Goal: Task Accomplishment & Management: Complete application form

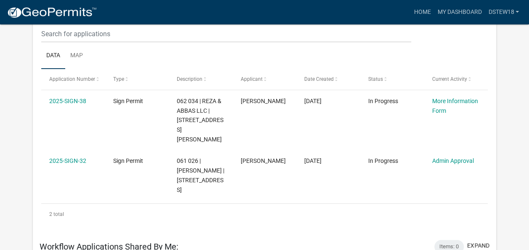
scroll to position [168, 0]
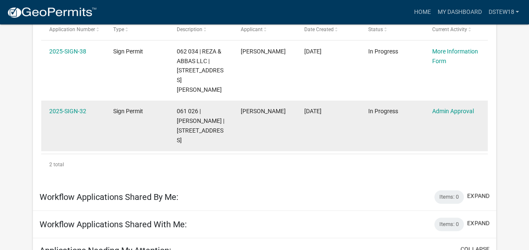
click at [369, 107] on datatable-body-cell "In Progress" at bounding box center [392, 126] width 64 height 50
click at [443, 108] on link "Admin Approval" at bounding box center [453, 111] width 42 height 7
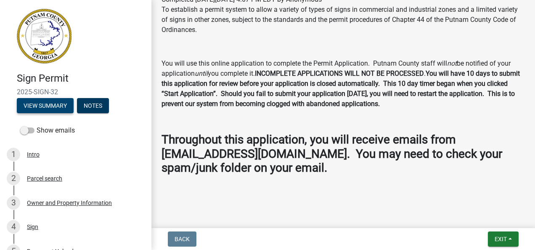
click at [43, 105] on button "View Summary" at bounding box center [45, 105] width 57 height 15
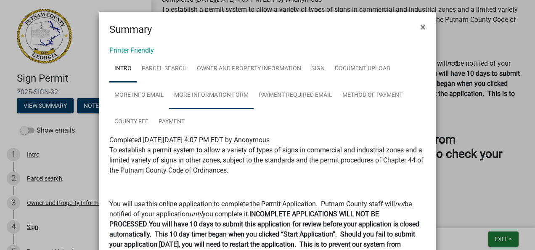
click at [193, 96] on link "More Information Form" at bounding box center [211, 95] width 85 height 27
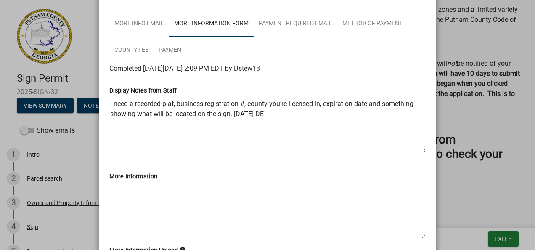
scroll to position [24, 0]
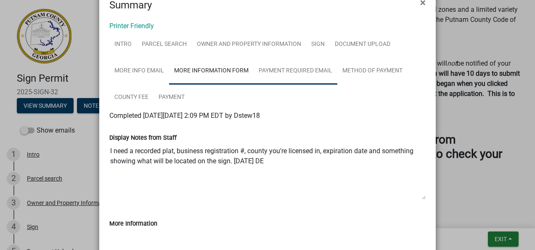
click at [293, 68] on link "Payment Required Email" at bounding box center [296, 71] width 84 height 27
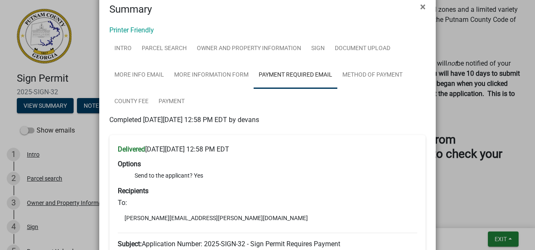
scroll to position [0, 0]
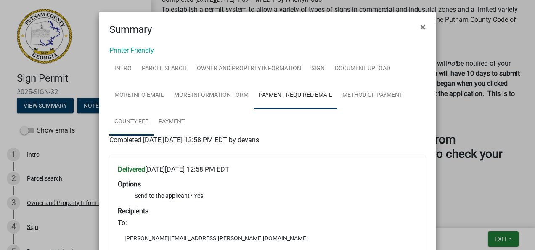
click at [133, 125] on link "County Fee" at bounding box center [131, 122] width 44 height 27
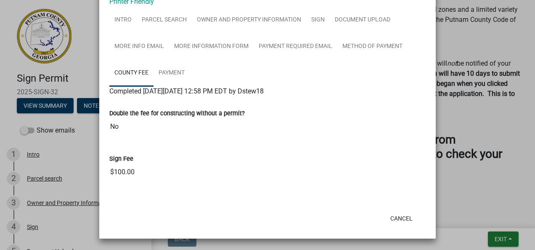
scroll to position [49, 0]
click at [172, 77] on link "Payment" at bounding box center [172, 73] width 36 height 27
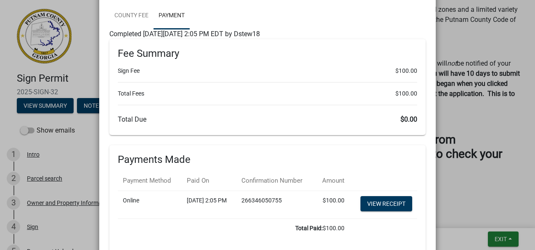
scroll to position [0, 0]
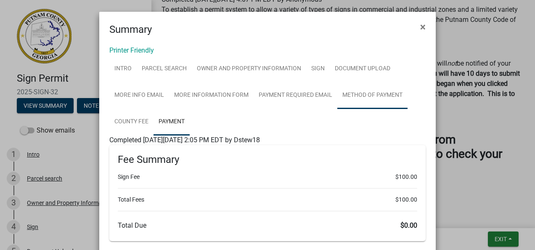
click at [354, 88] on link "Method of Payment" at bounding box center [372, 95] width 70 height 27
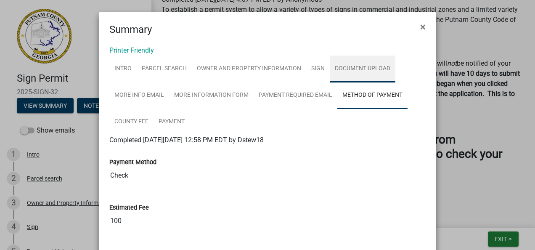
click at [357, 72] on link "Document Upload" at bounding box center [363, 69] width 66 height 27
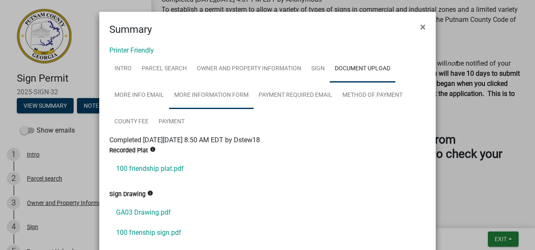
click at [216, 90] on link "More Information Form" at bounding box center [211, 95] width 85 height 27
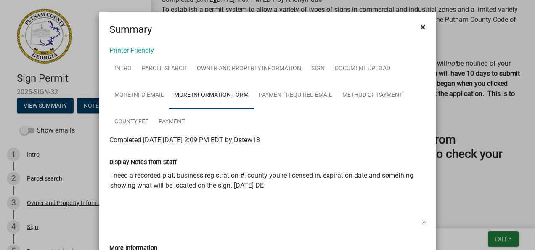
click at [414, 29] on button "×" at bounding box center [423, 27] width 19 height 24
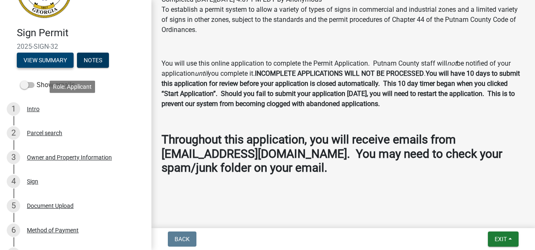
scroll to position [44, 0]
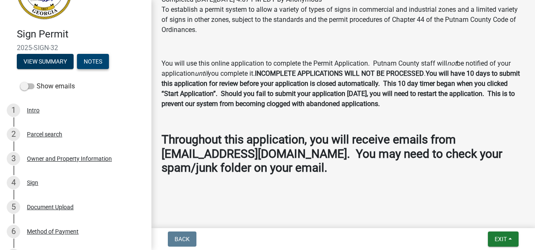
click at [99, 66] on button "Notes" at bounding box center [93, 61] width 32 height 15
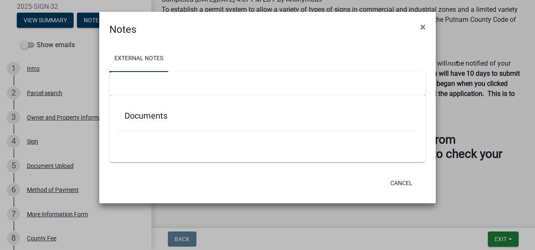
click at [126, 91] on div at bounding box center [267, 84] width 316 height 24
click at [145, 116] on h5 "Documents" at bounding box center [268, 116] width 286 height 10
click at [141, 77] on div at bounding box center [267, 84] width 316 height 24
click at [427, 28] on button "×" at bounding box center [423, 27] width 19 height 24
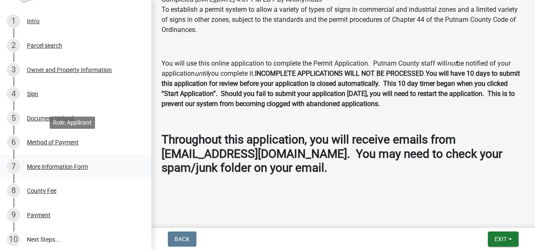
scroll to position [170, 0]
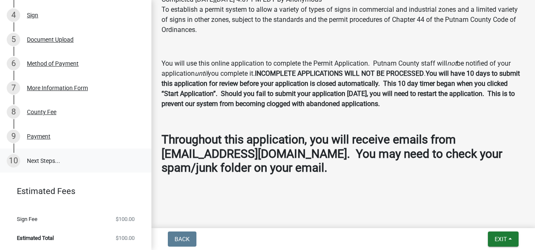
click at [61, 159] on link "10 Next Steps..." at bounding box center [75, 161] width 151 height 24
click at [29, 158] on link "10 Next Steps..." at bounding box center [75, 161] width 151 height 24
click at [13, 152] on div at bounding box center [13, 147] width 1 height 9
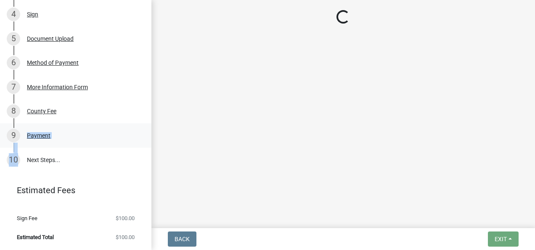
scroll to position [0, 0]
drag, startPoint x: 17, startPoint y: 145, endPoint x: 89, endPoint y: 175, distance: 78.4
click at [89, 175] on div "Sign Permit 2025-SIGN-32 View Summary Notes Show emails 1 Intro 2 Parcel search…" at bounding box center [75, 125] width 151 height 250
drag, startPoint x: 89, startPoint y: 175, endPoint x: 29, endPoint y: 162, distance: 61.9
click at [28, 164] on link "10 Next Steps..." at bounding box center [75, 160] width 151 height 24
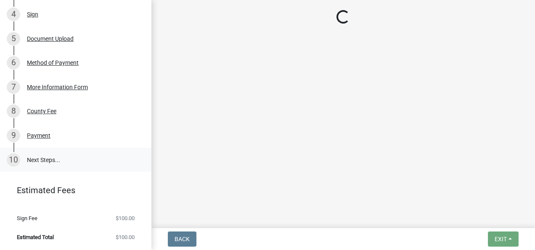
click at [33, 159] on link "10 Next Steps..." at bounding box center [75, 160] width 151 height 24
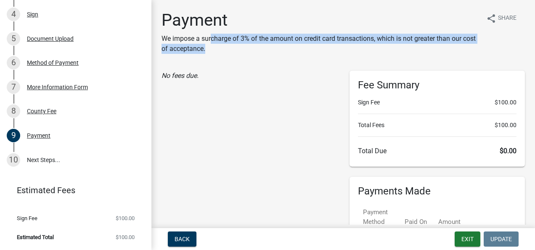
drag, startPoint x: 257, startPoint y: 45, endPoint x: 331, endPoint y: 48, distance: 73.2
click at [331, 48] on p "We impose a surcharge of 3% of the amount on credit card transactions, which is…" at bounding box center [321, 44] width 318 height 20
drag, startPoint x: 331, startPoint y: 48, endPoint x: 223, endPoint y: 58, distance: 108.2
click at [223, 58] on div "Payment We impose a surcharge of 3% of the amount on credit card transactions, …" at bounding box center [321, 35] width 318 height 50
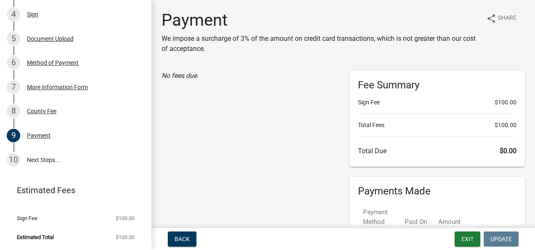
click at [232, 78] on div "No fees due." at bounding box center [249, 76] width 175 height 10
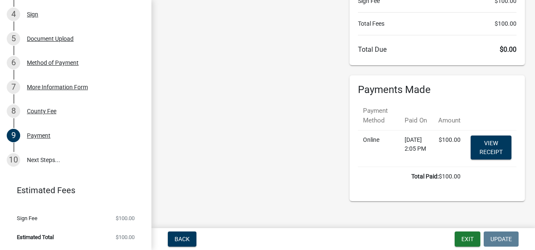
scroll to position [111, 0]
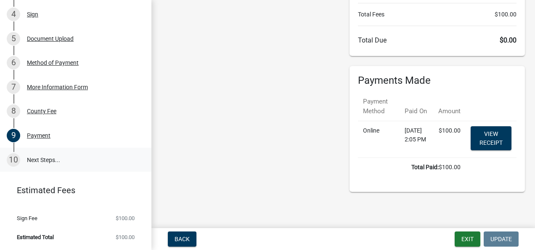
click at [50, 151] on link "10 Next Steps..." at bounding box center [75, 160] width 151 height 24
click at [60, 165] on link "10 Next Steps..." at bounding box center [75, 160] width 151 height 24
click at [29, 164] on link "10 Next Steps..." at bounding box center [75, 160] width 151 height 24
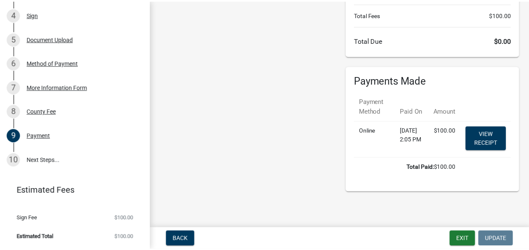
scroll to position [0, 0]
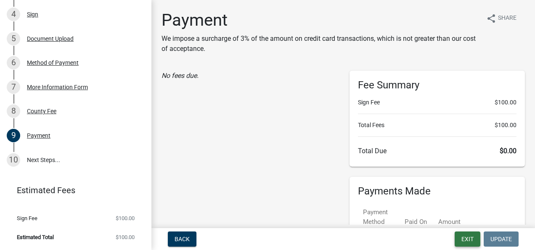
click at [476, 234] on button "Exit" at bounding box center [468, 238] width 26 height 15
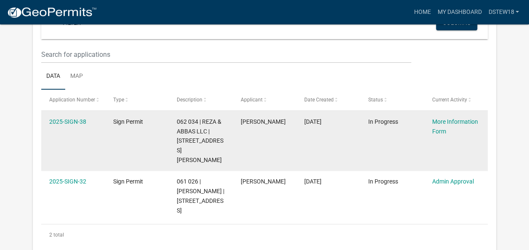
scroll to position [126, 0]
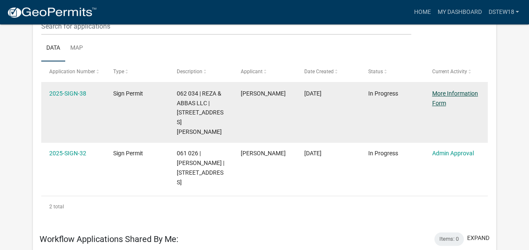
click at [442, 101] on link "More Information Form" at bounding box center [455, 98] width 46 height 16
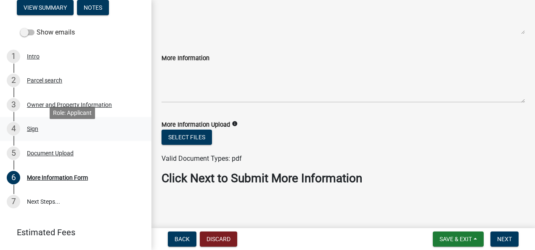
scroll to position [79, 0]
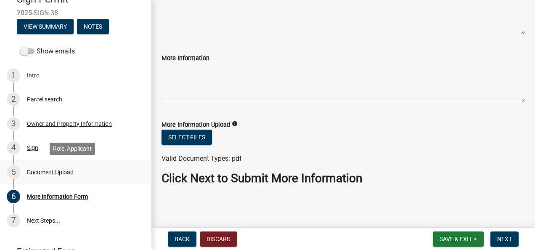
click at [53, 175] on div "Document Upload" at bounding box center [50, 172] width 47 height 6
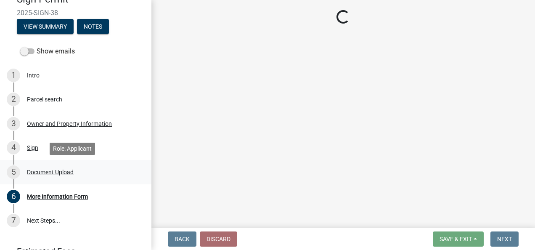
scroll to position [0, 0]
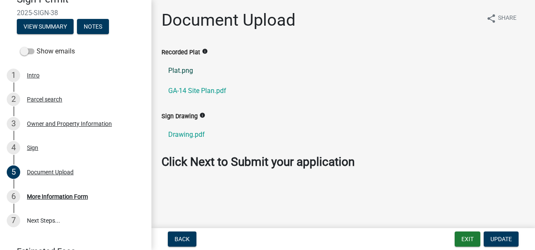
click at [180, 73] on link "Plat.png" at bounding box center [343, 71] width 363 height 20
click at [57, 215] on link "7 Next Steps..." at bounding box center [75, 220] width 151 height 24
click at [72, 169] on div "Document Upload" at bounding box center [50, 172] width 47 height 6
click at [72, 203] on link "6 More Information Form" at bounding box center [75, 196] width 151 height 24
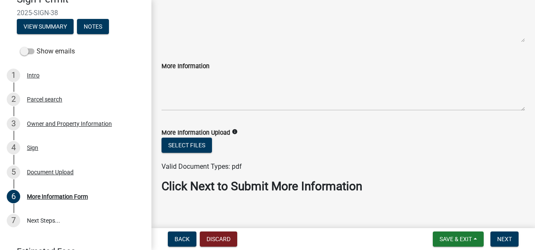
scroll to position [84, 0]
click at [193, 145] on button "Select files" at bounding box center [187, 144] width 50 height 15
drag, startPoint x: 56, startPoint y: 196, endPoint x: 193, endPoint y: 108, distance: 162.9
click at [56, 196] on div "More Information Form" at bounding box center [57, 197] width 61 height 6
click at [153, 176] on div "More Information Form share Share Display Notes from Staff Please identify the …" at bounding box center [343, 66] width 384 height 281
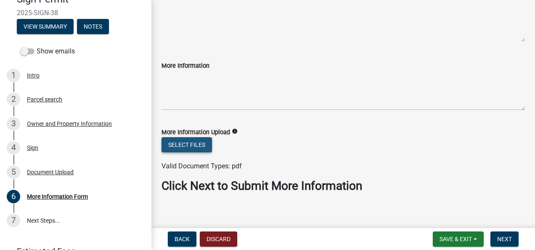
drag, startPoint x: 200, startPoint y: 140, endPoint x: 204, endPoint y: 140, distance: 4.6
click at [201, 141] on button "Select files" at bounding box center [187, 144] width 50 height 15
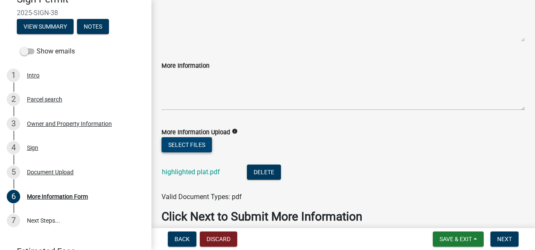
scroll to position [122, 0]
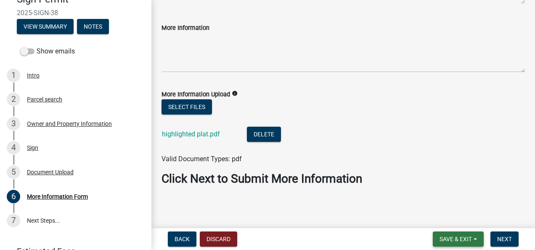
click at [442, 239] on span "Save & Exit" at bounding box center [456, 239] width 32 height 7
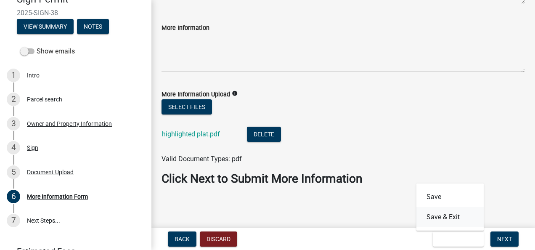
click at [445, 219] on button "Save & Exit" at bounding box center [449, 217] width 67 height 20
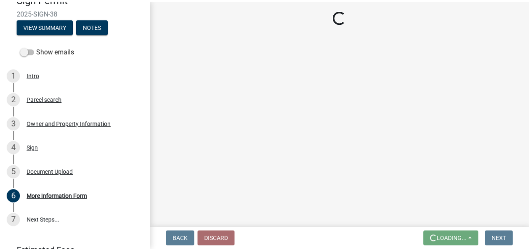
scroll to position [0, 0]
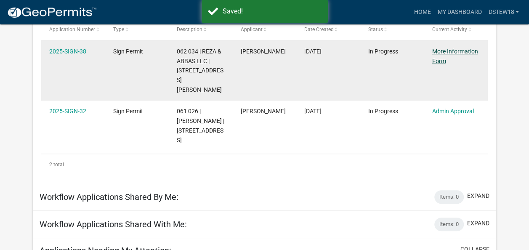
scroll to position [154, 0]
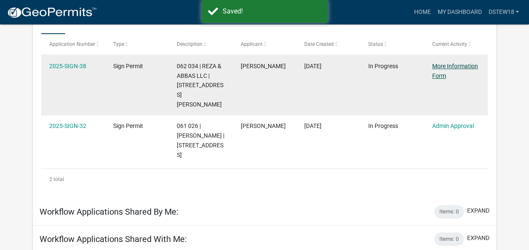
click at [446, 68] on link "More Information Form" at bounding box center [455, 71] width 46 height 16
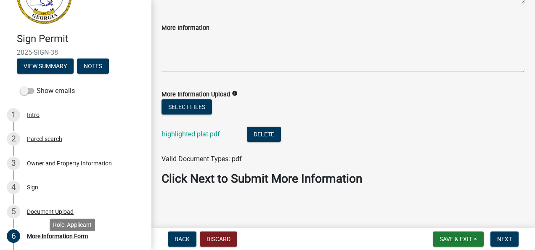
scroll to position [121, 0]
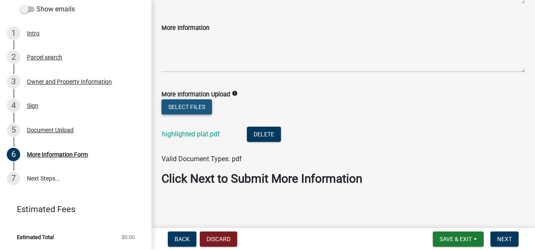
click at [206, 102] on button "Select files" at bounding box center [187, 106] width 50 height 15
click at [455, 244] on button "Save & Exit" at bounding box center [458, 238] width 51 height 15
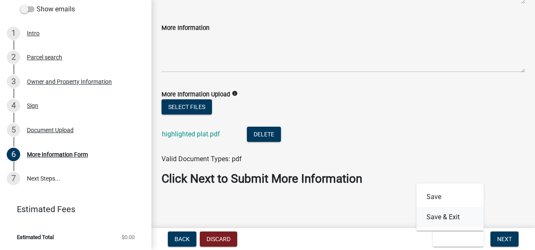
click at [461, 218] on button "Save & Exit" at bounding box center [449, 217] width 67 height 20
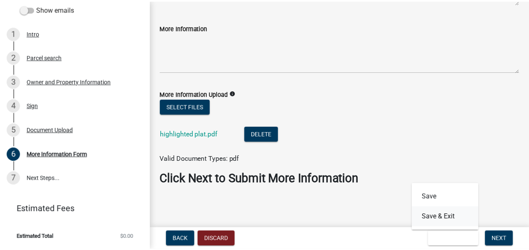
scroll to position [0, 0]
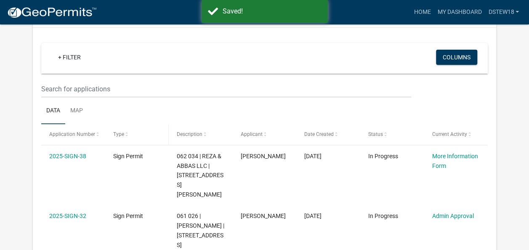
scroll to position [168, 0]
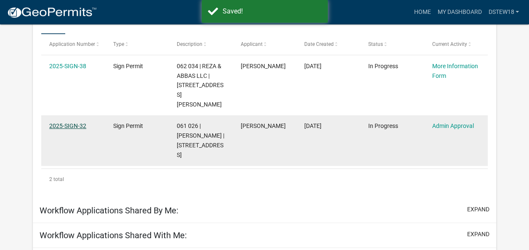
click at [75, 122] on link "2025-SIGN-32" at bounding box center [67, 125] width 37 height 7
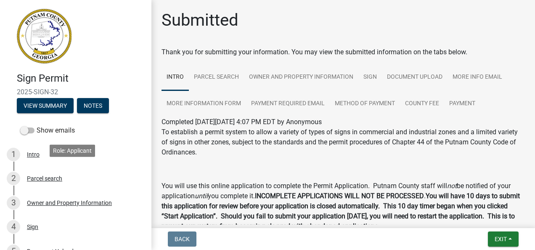
scroll to position [212, 0]
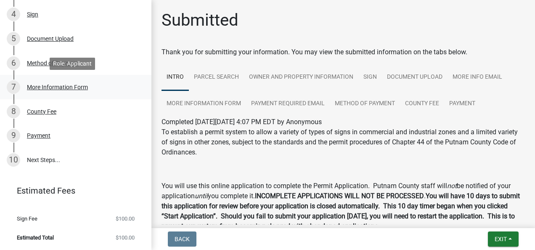
click at [58, 91] on div "7 More Information Form" at bounding box center [72, 86] width 131 height 13
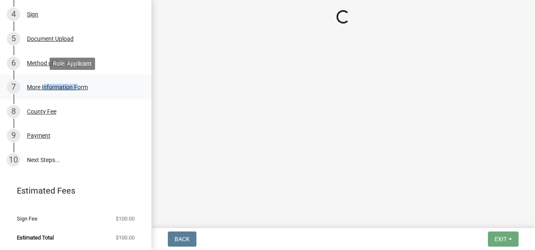
click at [58, 91] on div "7 More Information Form" at bounding box center [72, 86] width 131 height 13
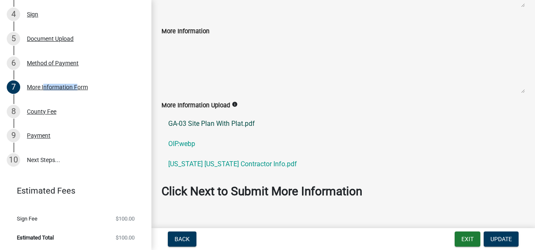
scroll to position [126, 0]
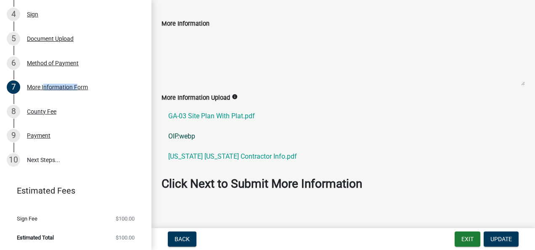
click at [175, 136] on link "OIP.webp" at bounding box center [343, 136] width 363 height 20
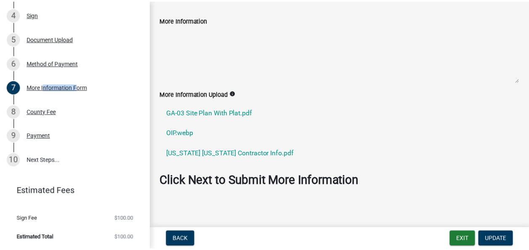
scroll to position [131, 0]
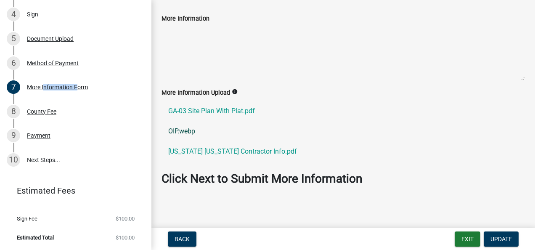
click at [179, 134] on link "OIP.webp" at bounding box center [343, 131] width 363 height 20
click at [464, 241] on button "Exit" at bounding box center [468, 238] width 26 height 15
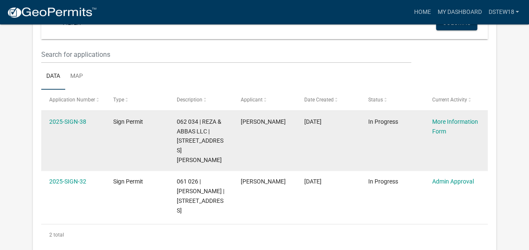
scroll to position [84, 0]
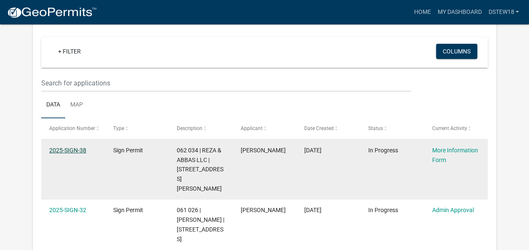
click at [75, 148] on link "2025-SIGN-38" at bounding box center [67, 150] width 37 height 7
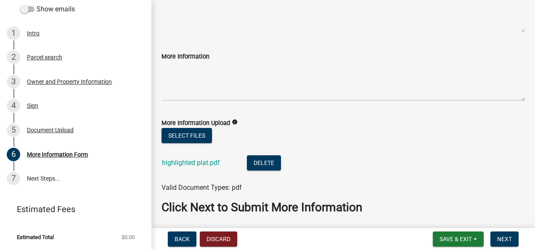
scroll to position [122, 0]
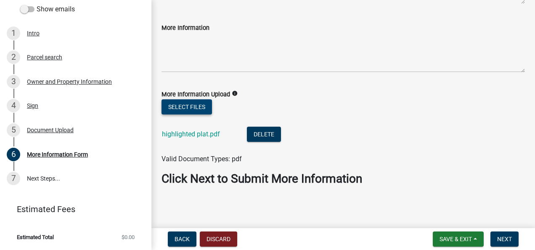
click at [191, 101] on button "Select files" at bounding box center [187, 106] width 50 height 15
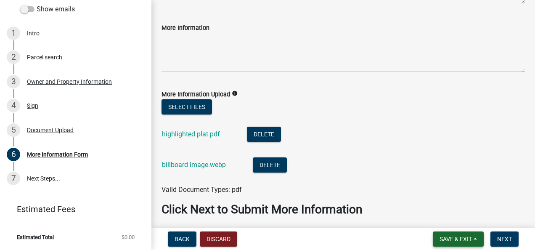
click at [456, 240] on span "Save & Exit" at bounding box center [456, 239] width 32 height 7
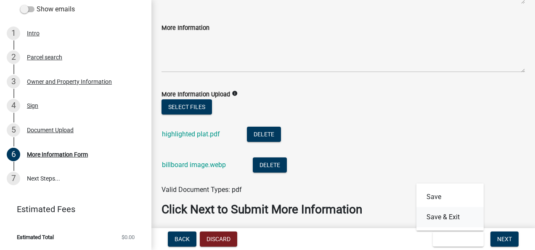
click at [456, 216] on button "Save & Exit" at bounding box center [449, 217] width 67 height 20
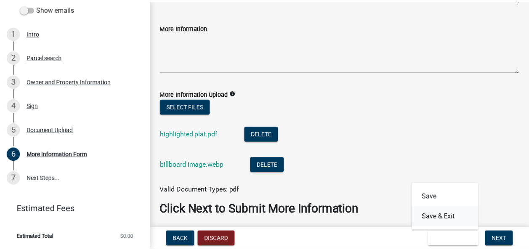
scroll to position [0, 0]
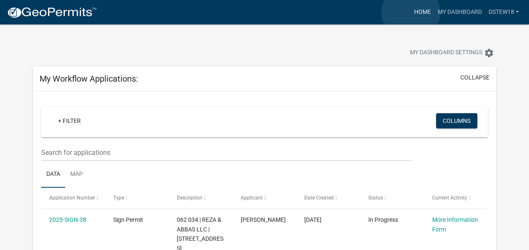
click at [411, 13] on link "Home" at bounding box center [422, 12] width 24 height 16
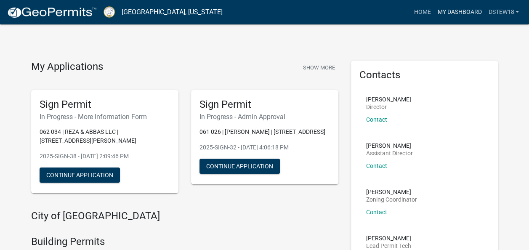
click at [454, 14] on link "My Dashboard" at bounding box center [459, 12] width 51 height 16
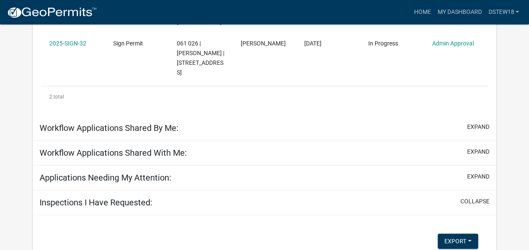
scroll to position [252, 0]
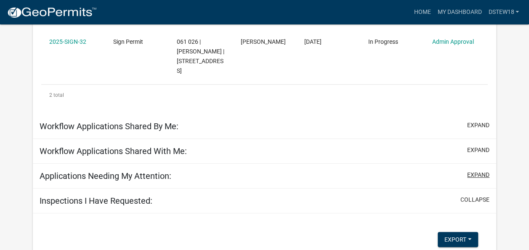
click at [475, 170] on button "expand" at bounding box center [478, 174] width 22 height 9
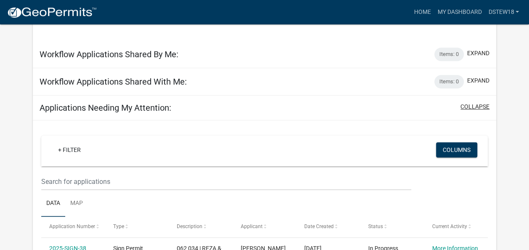
scroll to position [286, 0]
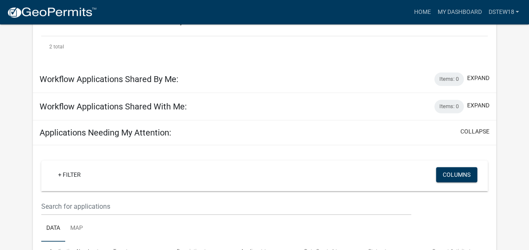
click at [189, 66] on div "Workflow Applications Shared By Me: Items: 0 expand" at bounding box center [264, 79] width 463 height 27
click at [482, 74] on button "expand" at bounding box center [478, 78] width 22 height 9
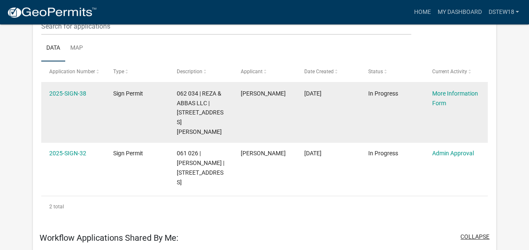
scroll to position [0, 0]
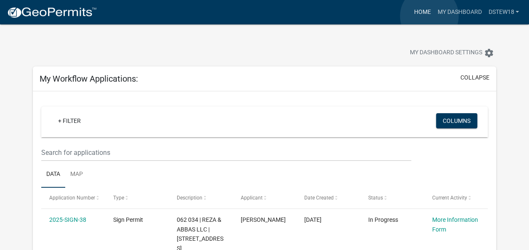
click at [429, 16] on link "Home" at bounding box center [422, 12] width 24 height 16
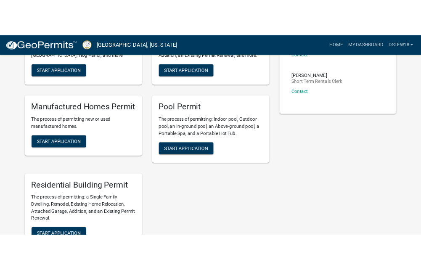
scroll to position [294, 0]
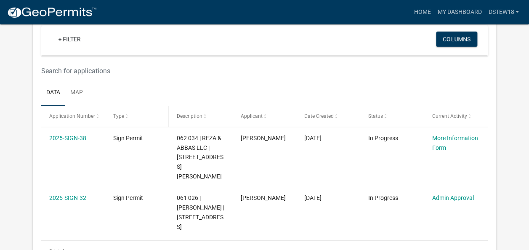
scroll to position [84, 0]
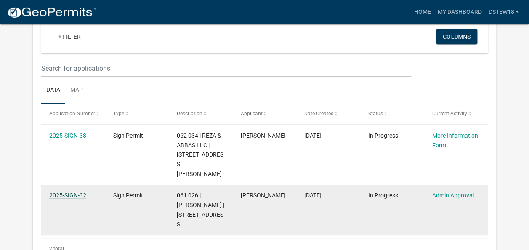
click at [69, 192] on link "2025-SIGN-32" at bounding box center [67, 195] width 37 height 7
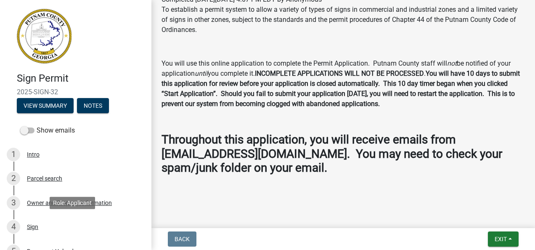
scroll to position [168, 0]
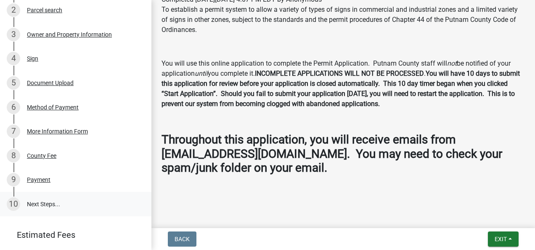
click at [63, 209] on link "10 Next Steps..." at bounding box center [75, 204] width 151 height 24
